Goal: Navigation & Orientation: Find specific page/section

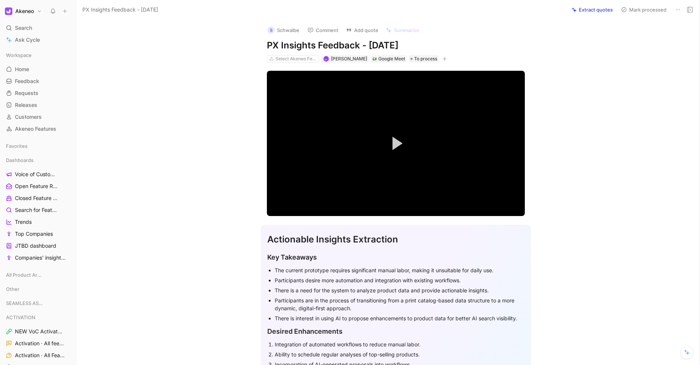
click at [594, 13] on button "Extract quotes" at bounding box center [592, 9] width 48 height 10
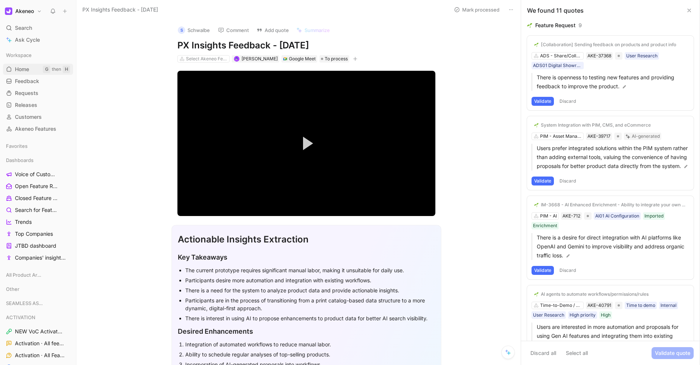
click at [40, 69] on link "Home G then H" at bounding box center [38, 69] width 70 height 11
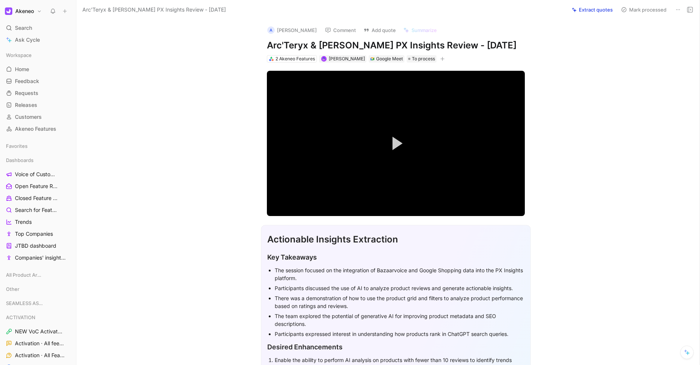
click at [591, 12] on button "Extract quotes" at bounding box center [592, 9] width 48 height 10
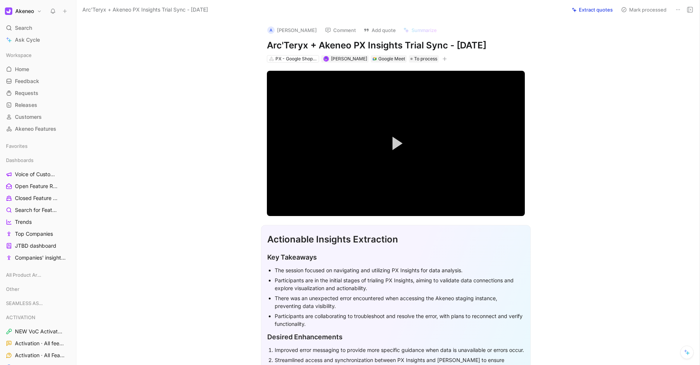
click at [594, 12] on button "Extract quotes" at bounding box center [592, 9] width 48 height 10
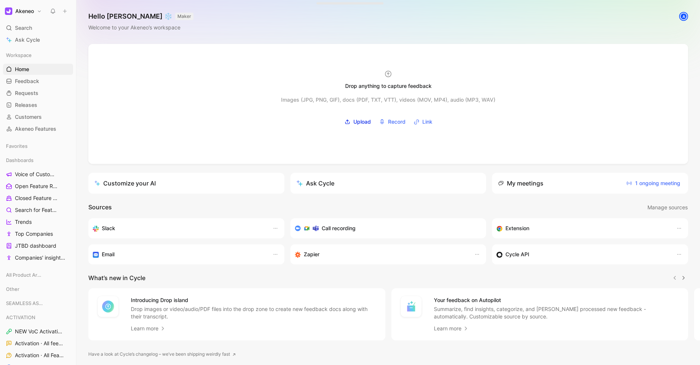
click at [48, 8] on button at bounding box center [53, 11] width 10 height 10
click at [48, 10] on button at bounding box center [53, 11] width 10 height 10
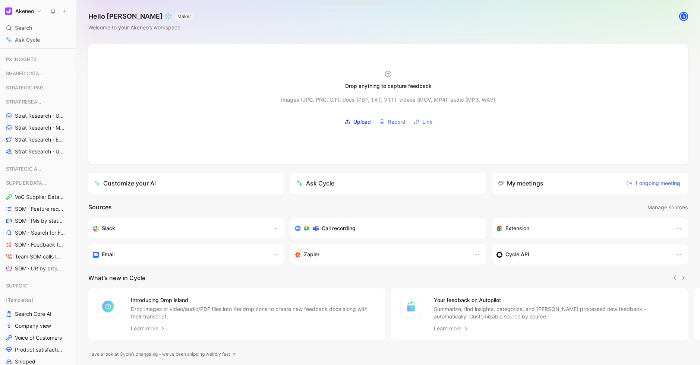
scroll to position [871, 0]
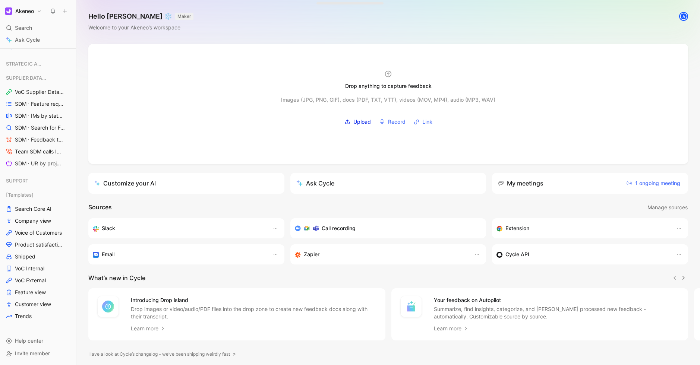
click at [39, 10] on button "Akeneo" at bounding box center [23, 11] width 41 height 10
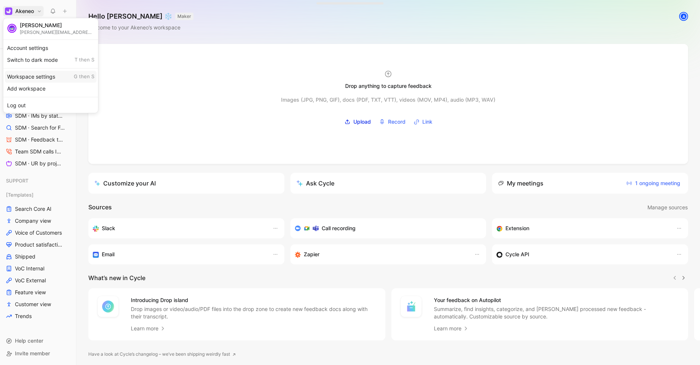
click at [41, 78] on div "Workspace settings G then S" at bounding box center [51, 77] width 92 height 12
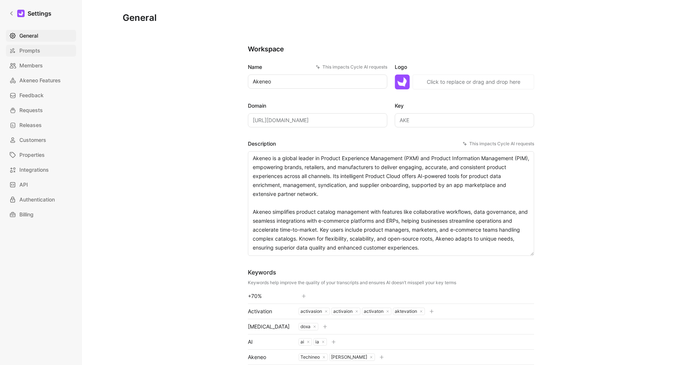
click at [38, 53] on span "Prompts" at bounding box center [29, 50] width 21 height 9
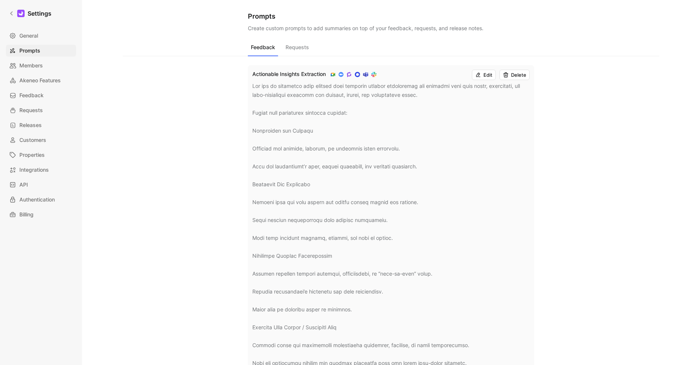
click at [297, 46] on button "Requests" at bounding box center [296, 49] width 29 height 14
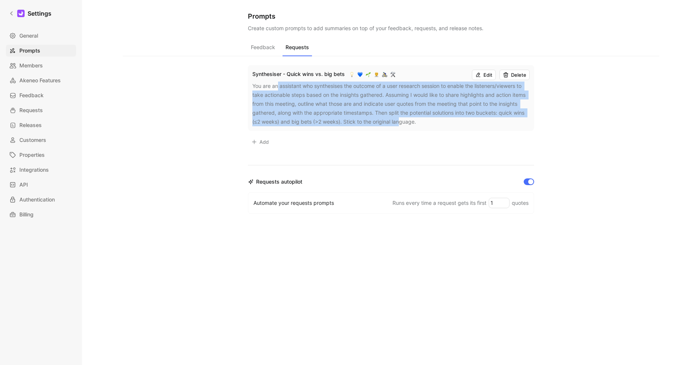
drag, startPoint x: 278, startPoint y: 88, endPoint x: 400, endPoint y: 125, distance: 128.2
click at [400, 125] on div "You are an assistant who synthesises the outcome of a user research session to …" at bounding box center [390, 104] width 277 height 45
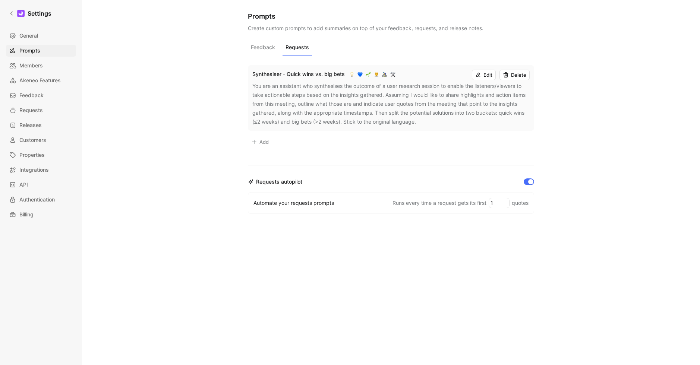
click at [264, 54] on button "Feedback" at bounding box center [263, 49] width 30 height 14
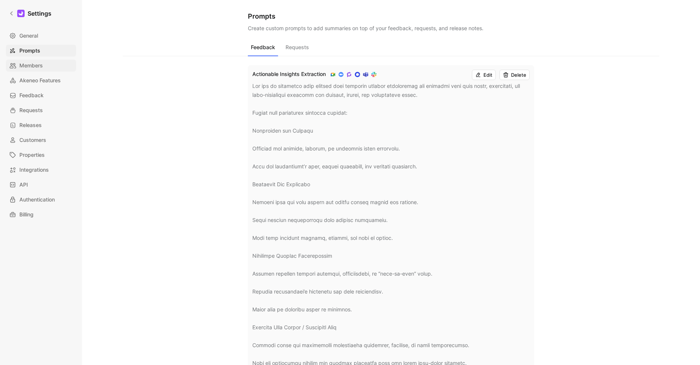
click at [26, 66] on span "Members" at bounding box center [30, 65] width 23 height 9
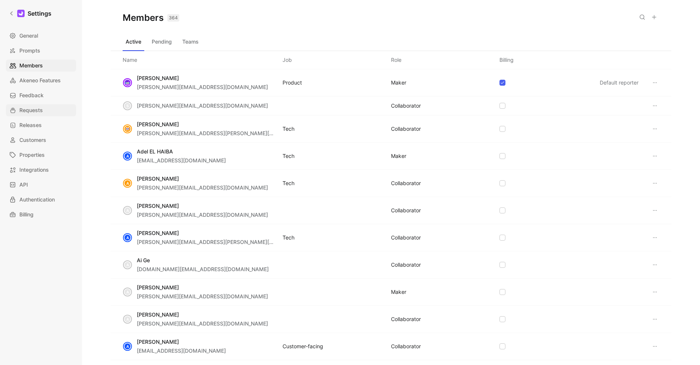
click at [38, 107] on span "Requests" at bounding box center [30, 110] width 23 height 9
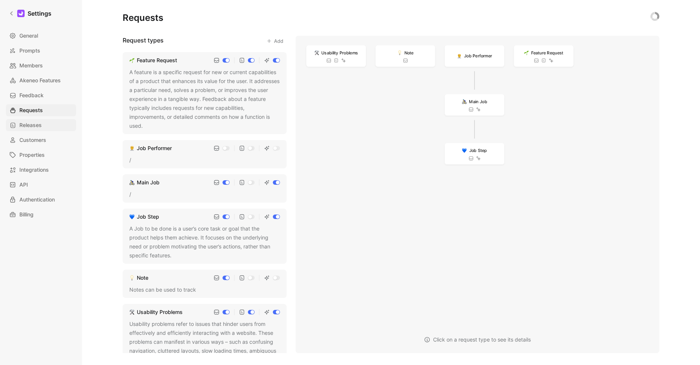
click at [25, 129] on span "Releases" at bounding box center [30, 125] width 22 height 9
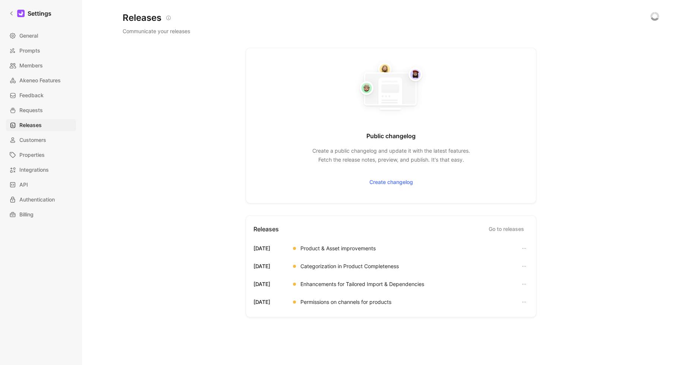
click at [318, 248] on div "Product & Asset improvements" at bounding box center [337, 248] width 75 height 9
click at [527, 248] on button "button" at bounding box center [524, 248] width 9 height 9
click at [490, 252] on span "Go to release" at bounding box center [482, 252] width 32 height 6
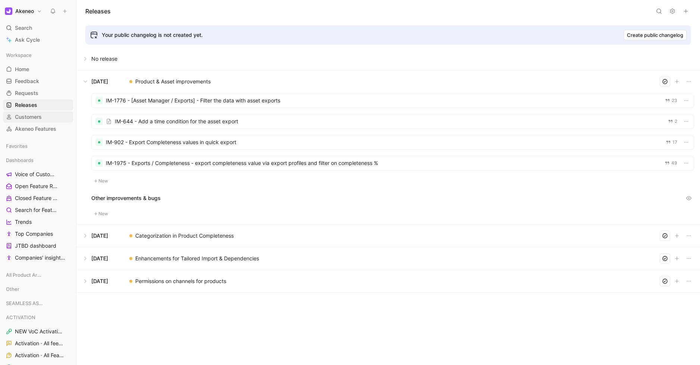
click at [27, 120] on span "Customers" at bounding box center [28, 116] width 27 height 7
